Goal: Transaction & Acquisition: Purchase product/service

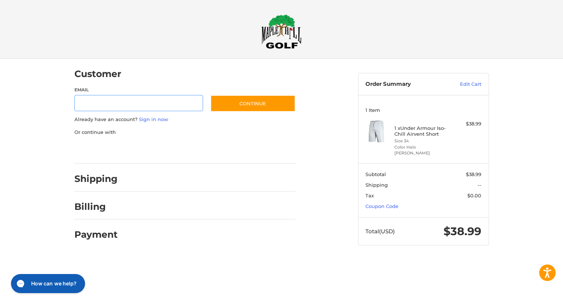
click at [91, 104] on input "Email" at bounding box center [138, 103] width 129 height 16
type input "**********"
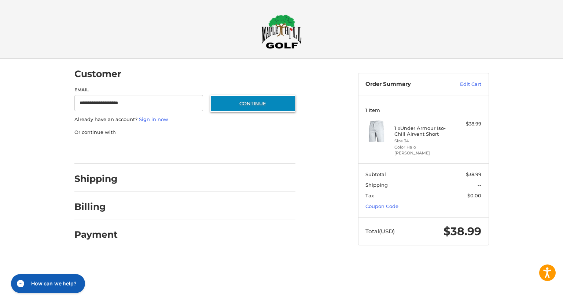
click at [249, 104] on button "Continue" at bounding box center [252, 103] width 85 height 17
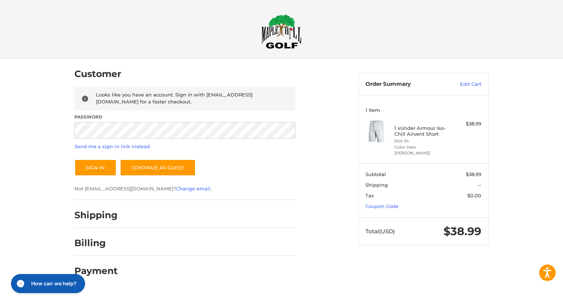
click at [114, 214] on h2 "Shipping" at bounding box center [95, 214] width 43 height 11
click at [82, 163] on button "Sign In" at bounding box center [95, 167] width 42 height 17
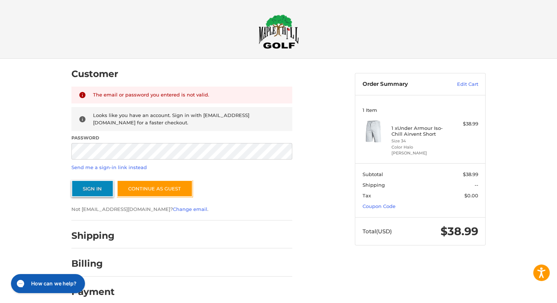
click at [92, 191] on button "Sign In" at bounding box center [92, 188] width 42 height 17
click at [90, 184] on button "Sign In" at bounding box center [92, 188] width 42 height 17
